Goal: Task Accomplishment & Management: Use online tool/utility

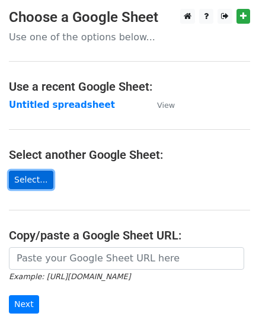
click at [31, 184] on link "Select..." at bounding box center [31, 180] width 44 height 18
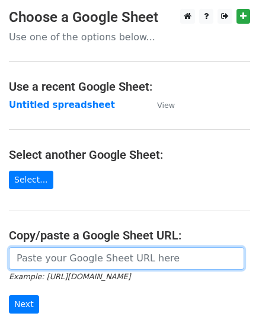
click at [72, 254] on input "url" at bounding box center [126, 258] width 235 height 23
paste input "https://docs.google.com/spreadsheets/d/1Hq0aiBuMlY_2WXI9KAtk0xxBBicx57CTI14DDFA…"
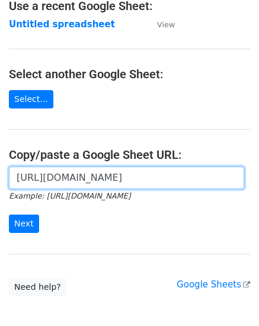
scroll to position [82, 0]
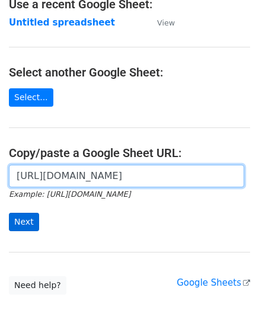
type input "https://docs.google.com/spreadsheets/d/1Hq0aiBuMlY_2WXI9KAtk0xxBBicx57CTI14DDFA…"
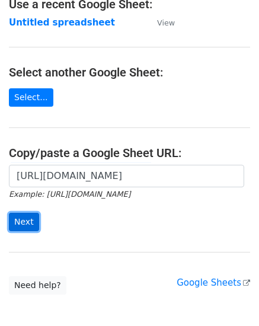
click at [24, 223] on input "Next" at bounding box center [24, 222] width 30 height 18
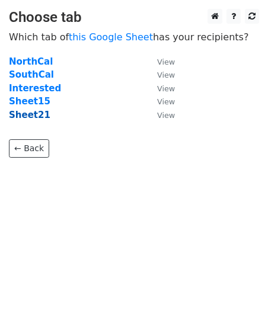
click at [39, 112] on strong "Sheet21" at bounding box center [30, 115] width 42 height 11
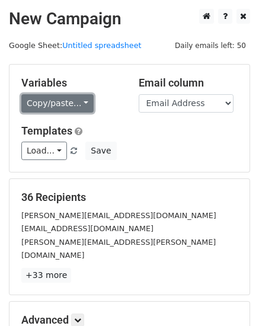
click at [31, 103] on link "Copy/paste..." at bounding box center [57, 103] width 72 height 18
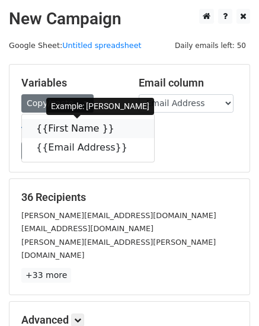
click at [49, 131] on link "{{First Name }}" at bounding box center [88, 128] width 132 height 19
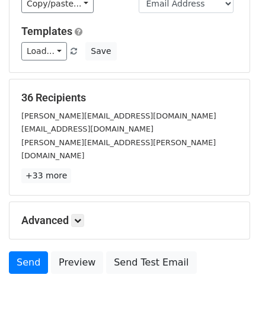
scroll to position [135, 0]
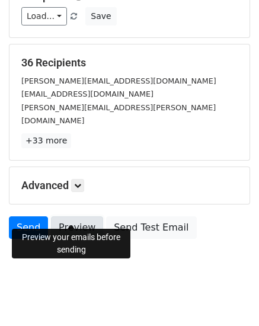
click at [73, 217] on link "Preview" at bounding box center [77, 228] width 52 height 23
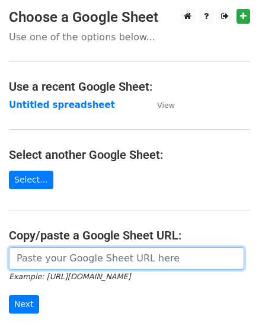
click at [62, 259] on input "url" at bounding box center [126, 258] width 235 height 23
paste input "https://docs.google.com/spreadsheets/d/1Hq0aiBuMlY_2WXI9KAtk0xxBBicx57CTI14DDFA…"
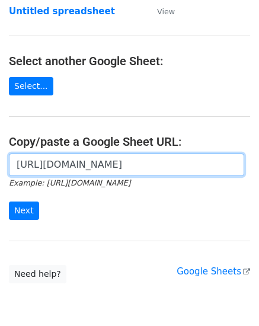
scroll to position [94, 0]
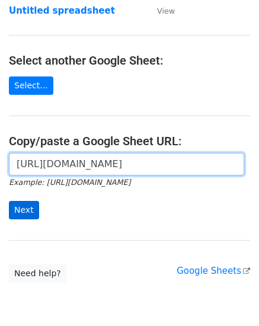
type input "https://docs.google.com/spreadsheets/d/1Hq0aiBuMlY_2WXI9KAtk0xxBBicx57CTI14DDFA…"
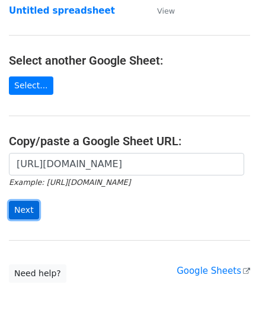
click at [17, 214] on input "Next" at bounding box center [24, 210] width 30 height 18
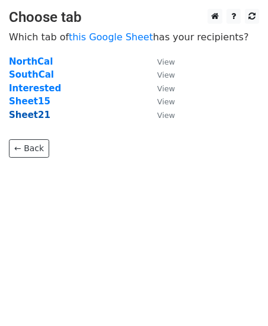
click at [40, 116] on strong "Sheet21" at bounding box center [30, 115] width 42 height 11
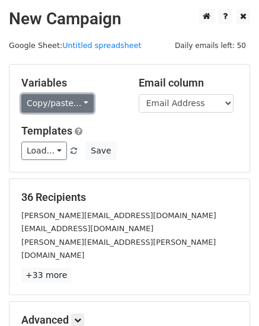
click at [34, 106] on link "Copy/paste..." at bounding box center [57, 103] width 72 height 18
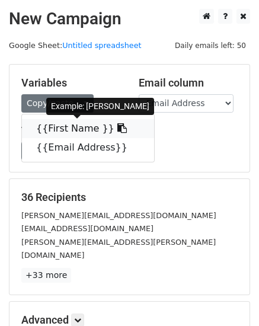
click at [31, 123] on link "{{First Name }}" at bounding box center [88, 128] width 132 height 19
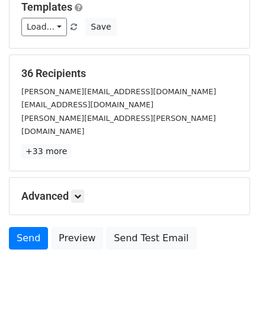
scroll to position [135, 0]
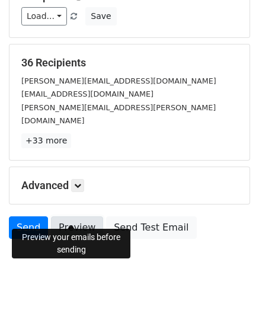
click at [75, 217] on link "Preview" at bounding box center [77, 228] width 52 height 23
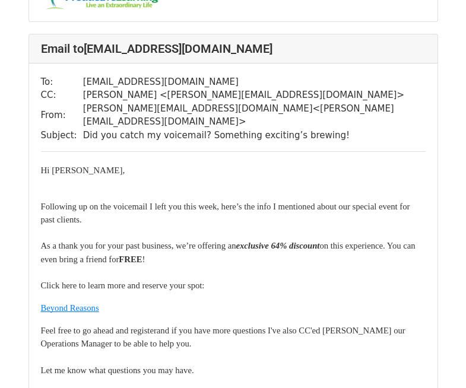
scroll to position [657, 0]
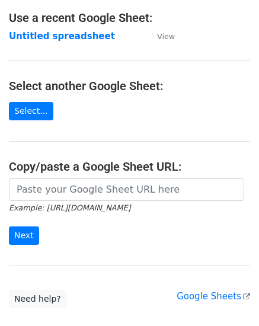
scroll to position [71, 0]
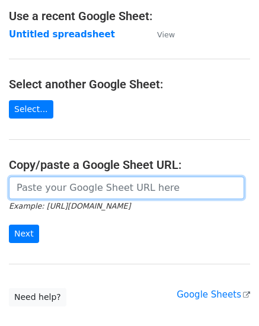
click at [113, 190] on input "url" at bounding box center [126, 188] width 235 height 23
paste input "https://docs.google.com/spreadsheets/d/1Hq0aiBuMlY_2WXI9KAtk0xxBBicx57CTI14DDFA…"
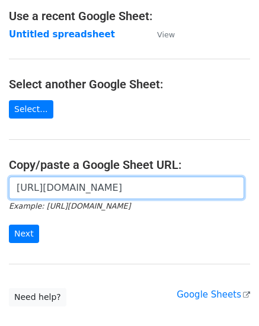
scroll to position [0, 348]
type input "https://docs.google.com/spreadsheets/d/1Hq0aiBuMlY_2WXI9KAtk0xxBBicx57CTI14DDFA…"
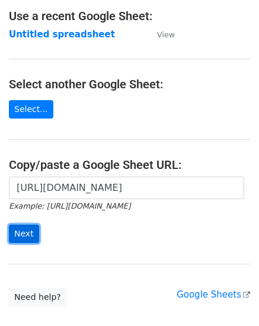
scroll to position [0, 0]
click at [31, 234] on input "Next" at bounding box center [24, 234] width 30 height 18
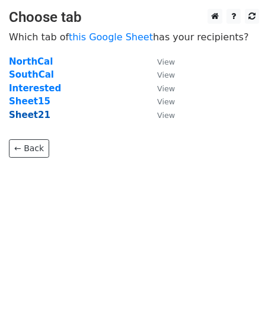
click at [33, 113] on strong "Sheet21" at bounding box center [30, 115] width 42 height 11
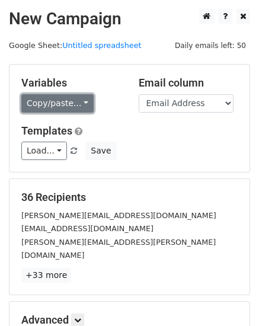
click at [30, 105] on link "Copy/paste..." at bounding box center [57, 103] width 72 height 18
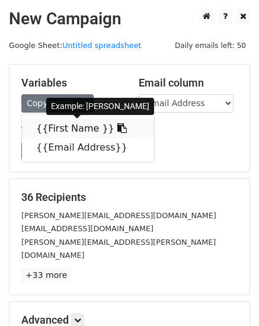
click at [34, 123] on link "{{First Name }}" at bounding box center [88, 128] width 132 height 19
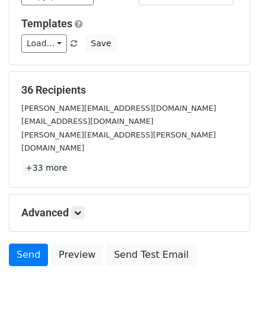
scroll to position [135, 0]
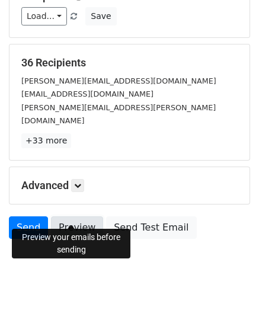
click at [72, 217] on link "Preview" at bounding box center [77, 228] width 52 height 23
click at [66, 217] on link "Preview" at bounding box center [77, 228] width 52 height 23
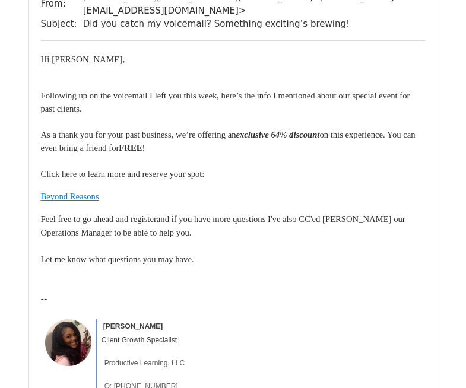
scroll to position [150, 0]
